Goal: Transaction & Acquisition: Download file/media

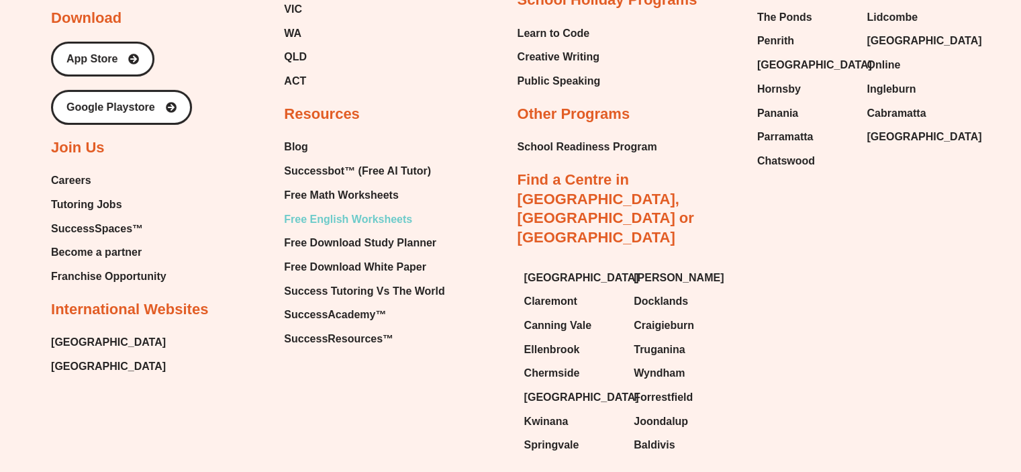
scroll to position [4469, 0]
drag, startPoint x: 308, startPoint y: 197, endPoint x: 304, endPoint y: 190, distance: 7.8
click at [304, 190] on span "Free Math Worksheets" at bounding box center [341, 196] width 114 height 20
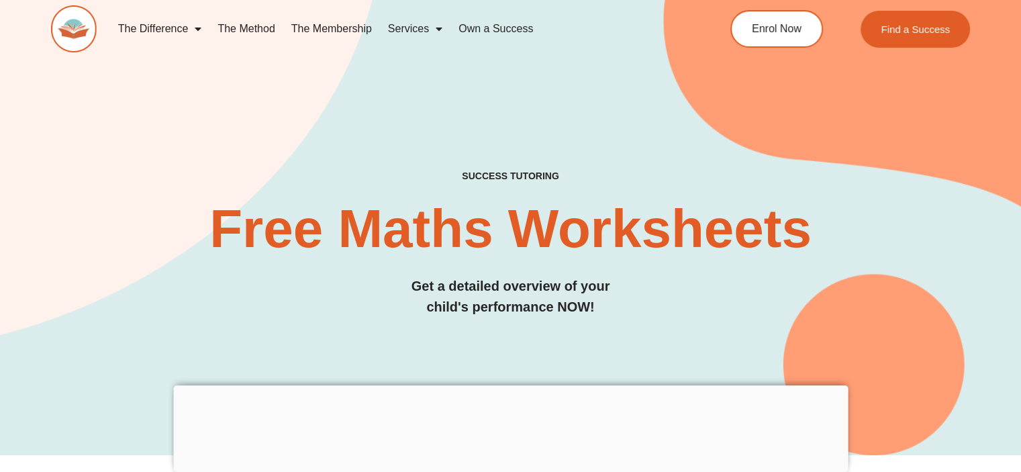
click at [504, 385] on div at bounding box center [510, 385] width 675 height 0
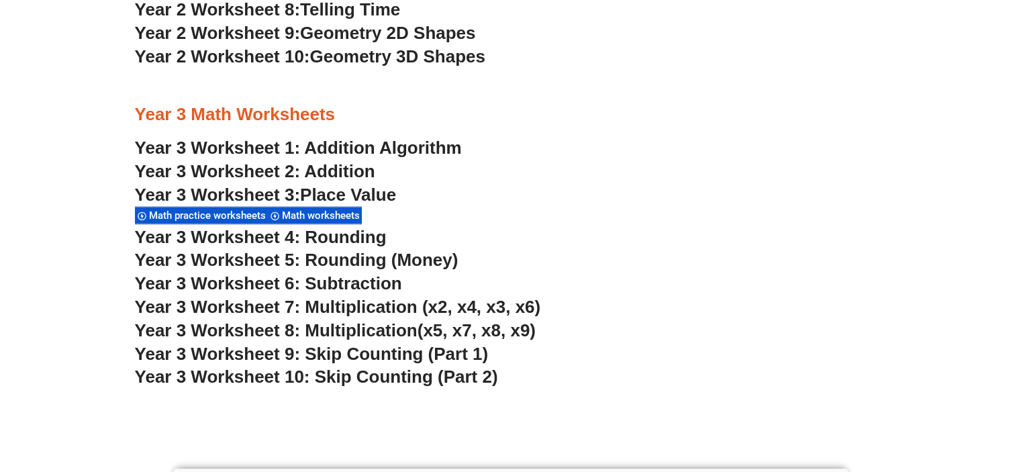
scroll to position [1877, 0]
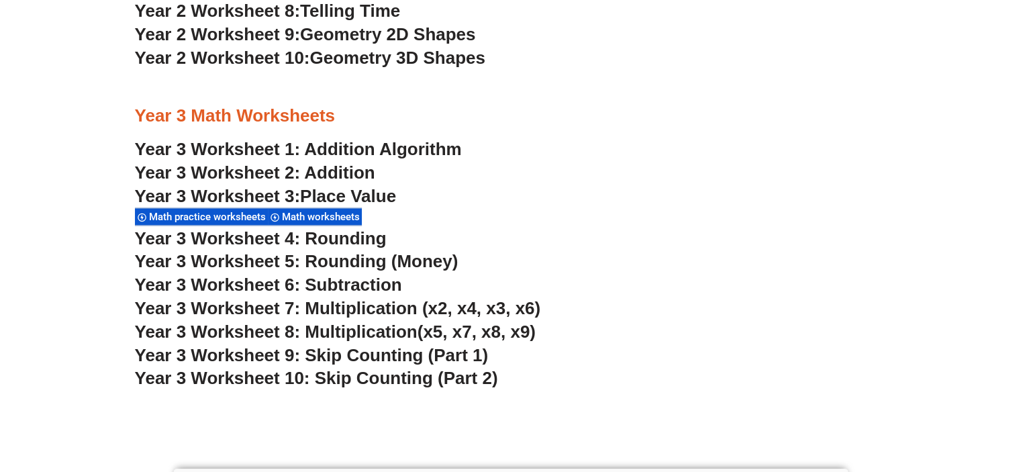
click at [403, 331] on span "Year 3 Worksheet 8: Multiplication" at bounding box center [276, 332] width 283 height 20
click at [333, 195] on span "Place Value" at bounding box center [348, 196] width 96 height 20
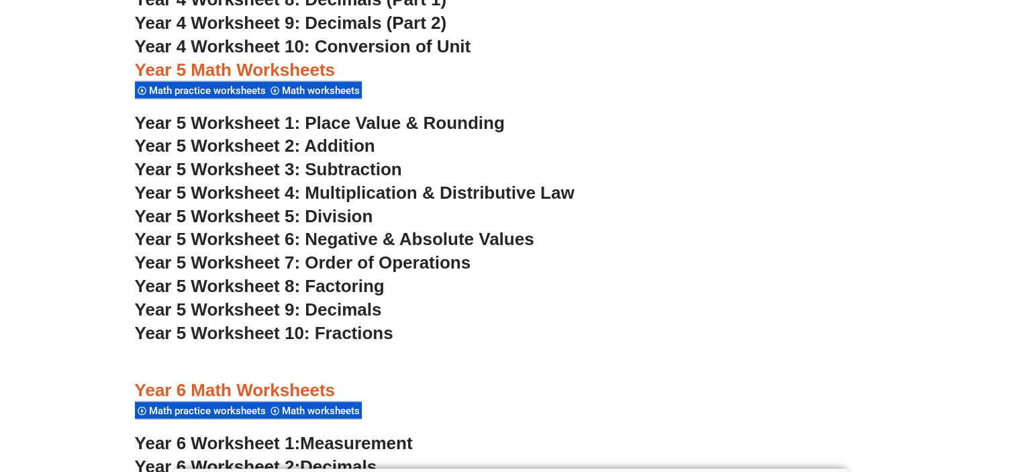
scroll to position [2764, 0]
click at [395, 128] on span "Year 5 Worksheet 1: Place Value & Rounding" at bounding box center [320, 123] width 370 height 20
